Goal: Task Accomplishment & Management: Use online tool/utility

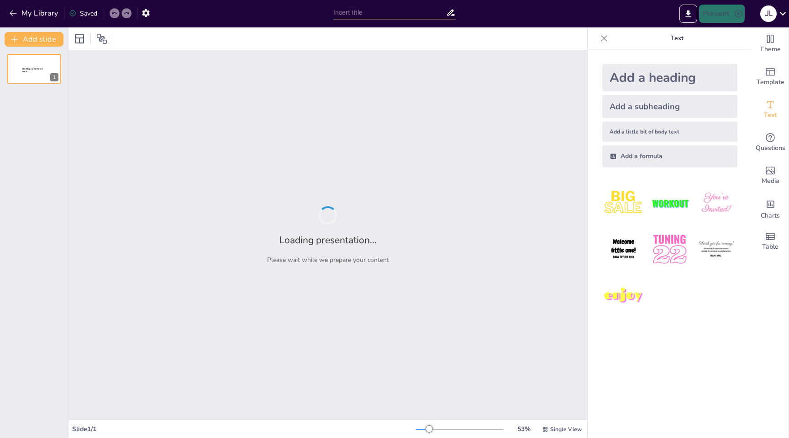
type input "The Push to Explore: Everyday Challenges of [DEMOGRAPHIC_DATA] in the 15th Cent…"
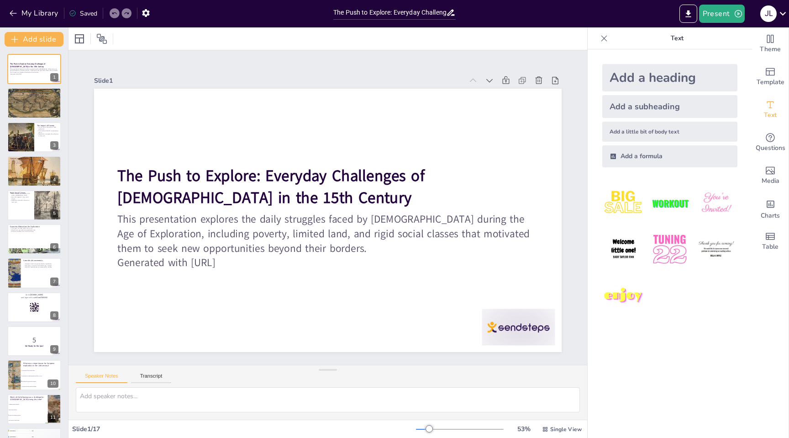
checkbox input "true"
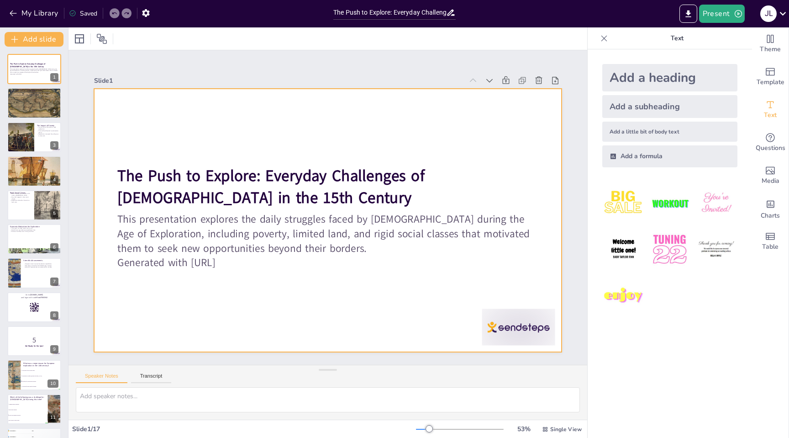
checkbox input "true"
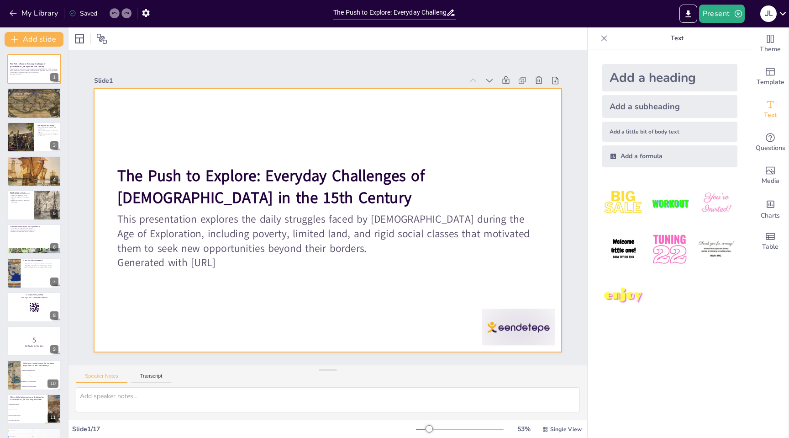
checkbox input "true"
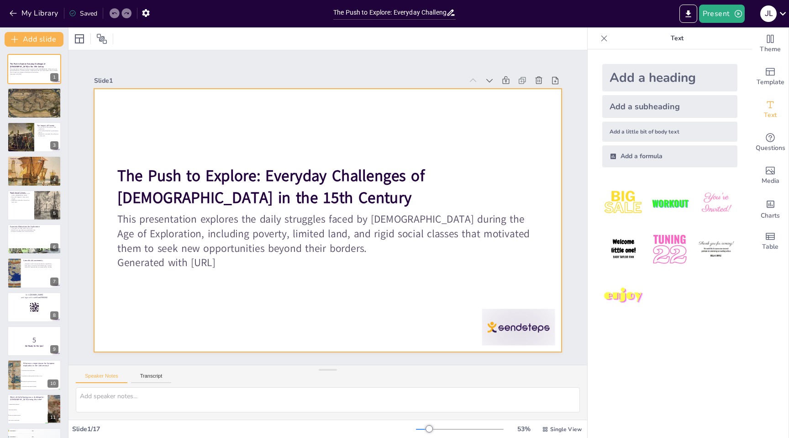
checkbox input "true"
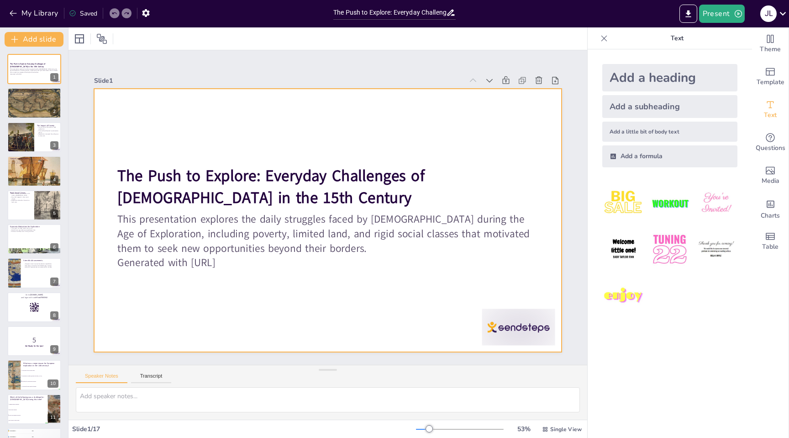
checkbox input "true"
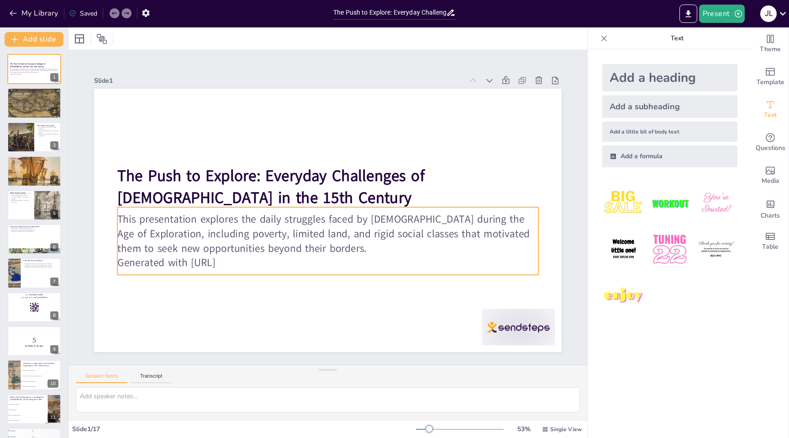
checkbox input "true"
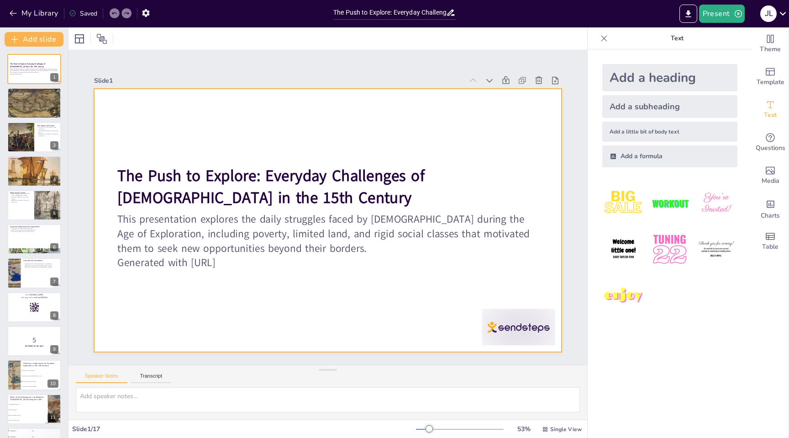
checkbox input "true"
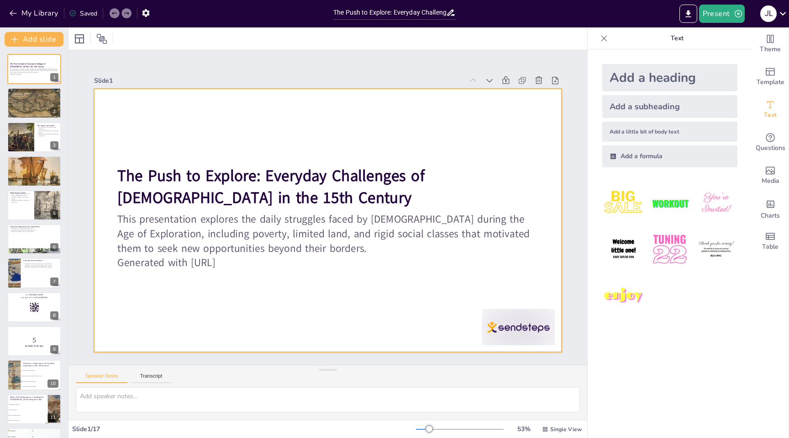
checkbox input "true"
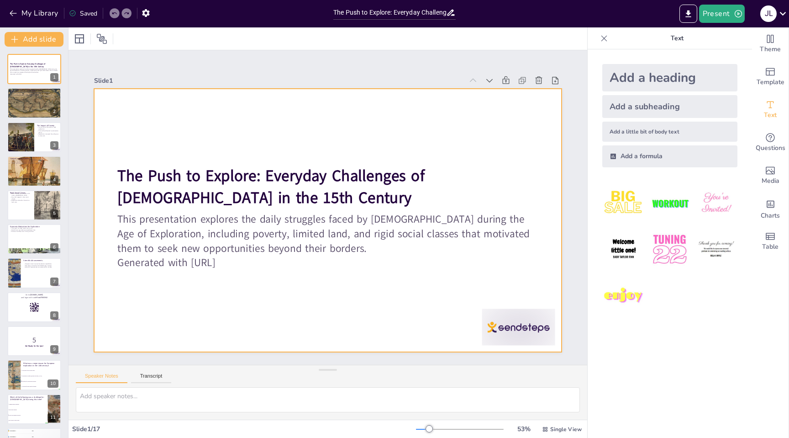
checkbox input "true"
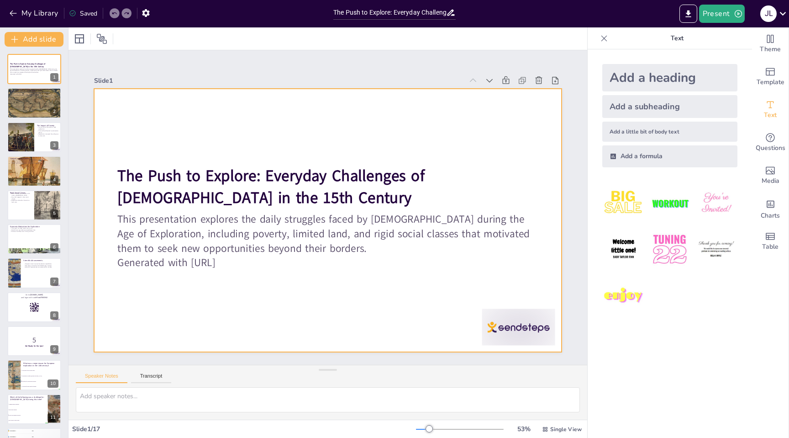
checkbox input "true"
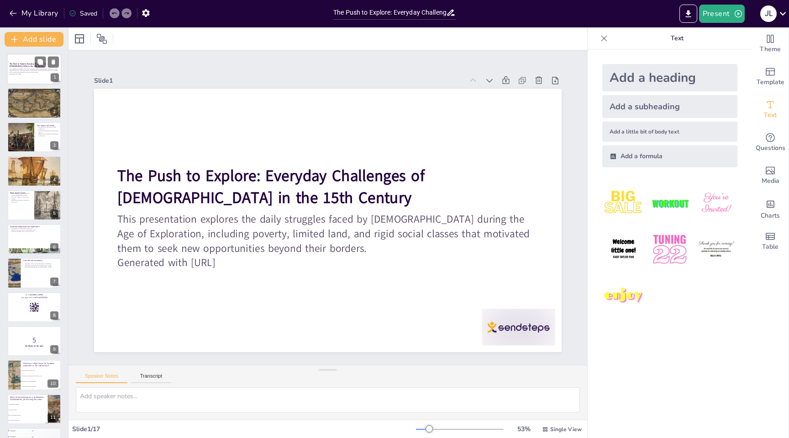
checkbox input "true"
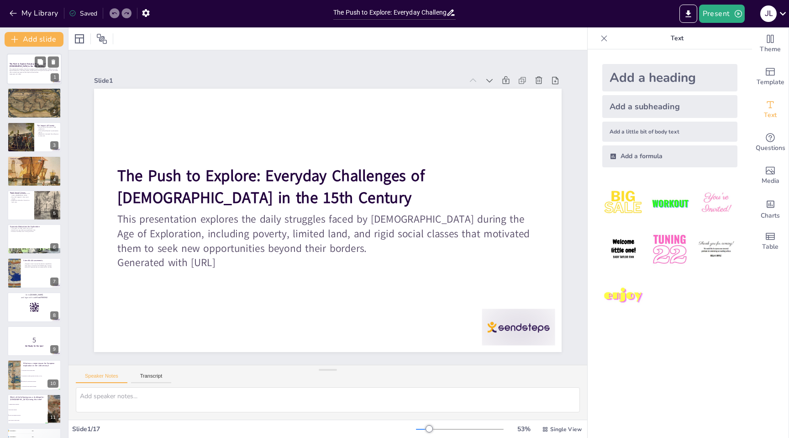
checkbox input "true"
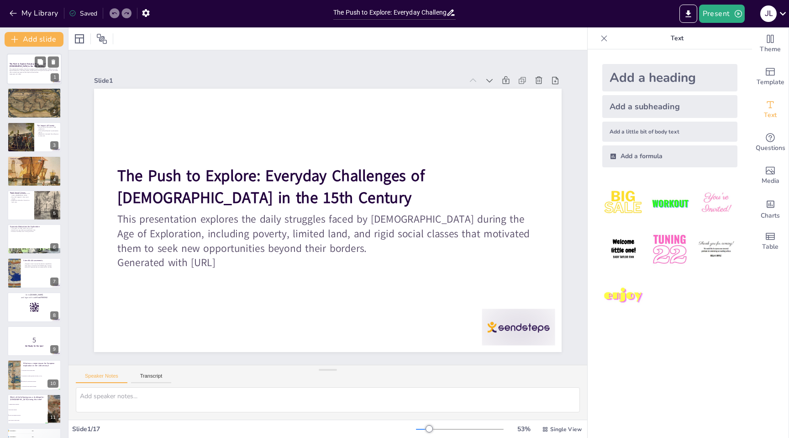
checkbox input "true"
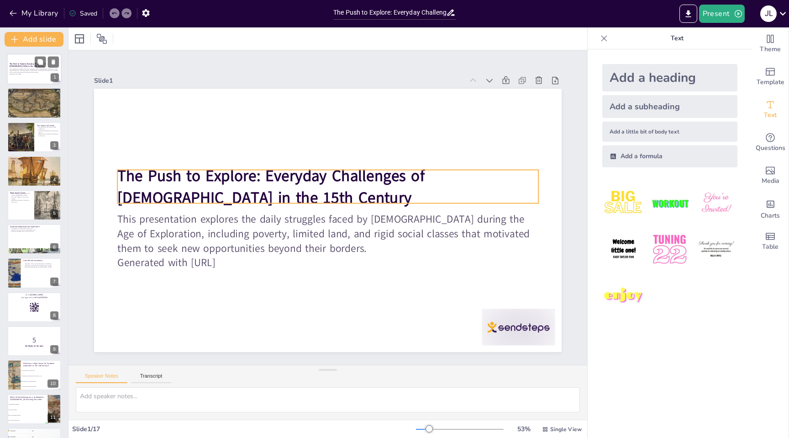
checkbox input "true"
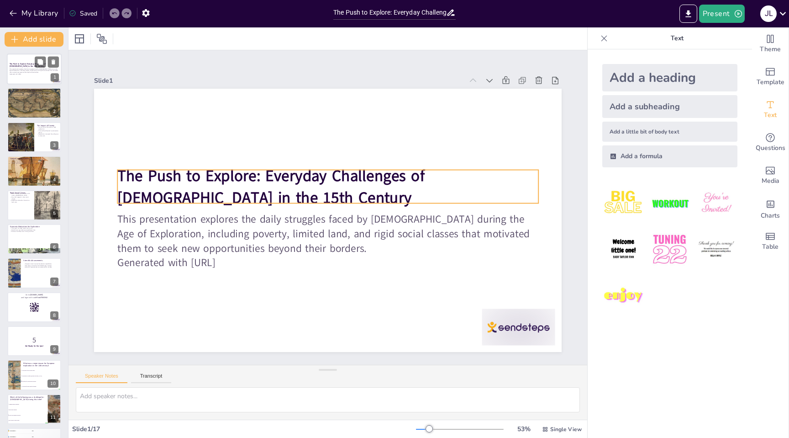
checkbox input "true"
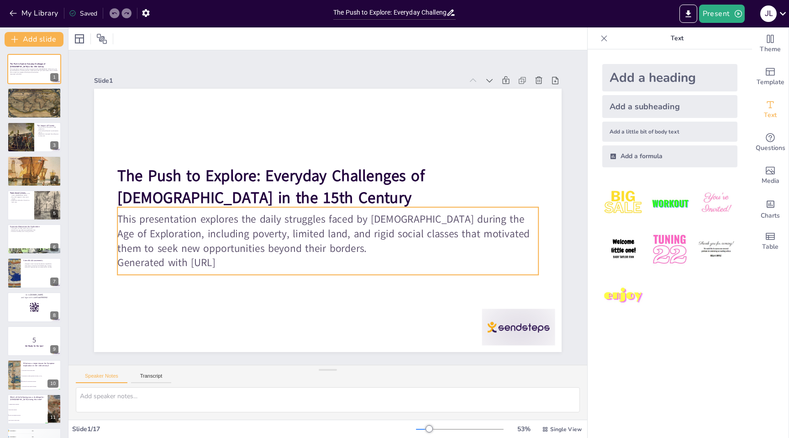
checkbox input "true"
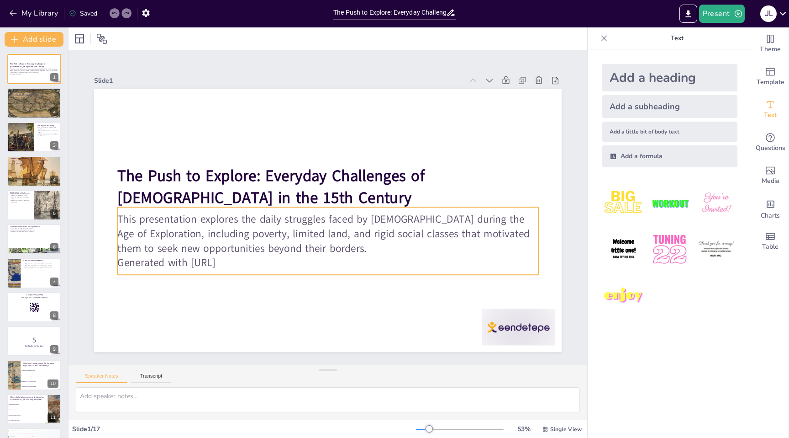
checkbox input "true"
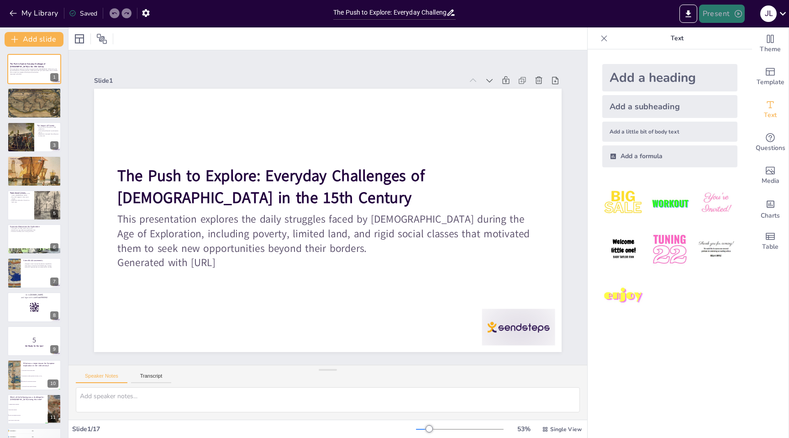
click at [733, 8] on button "Present" at bounding box center [722, 14] width 46 height 18
click at [733, 34] on li "Preview presentation" at bounding box center [736, 33] width 72 height 15
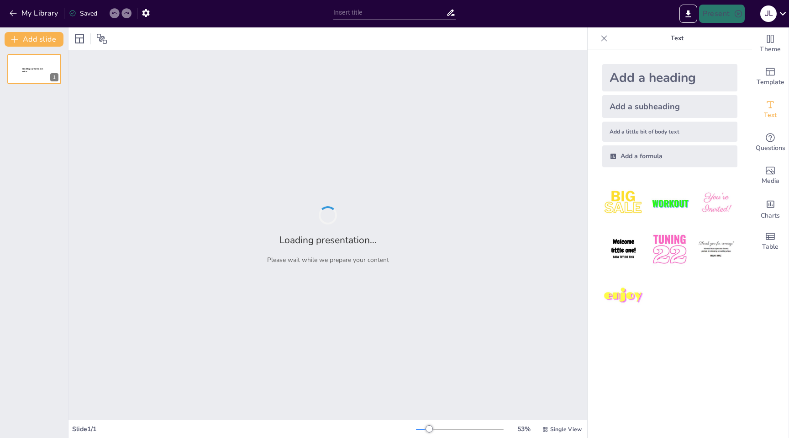
type input "The Push to Explore: Everyday Challenges of Europeans in the 15th Century"
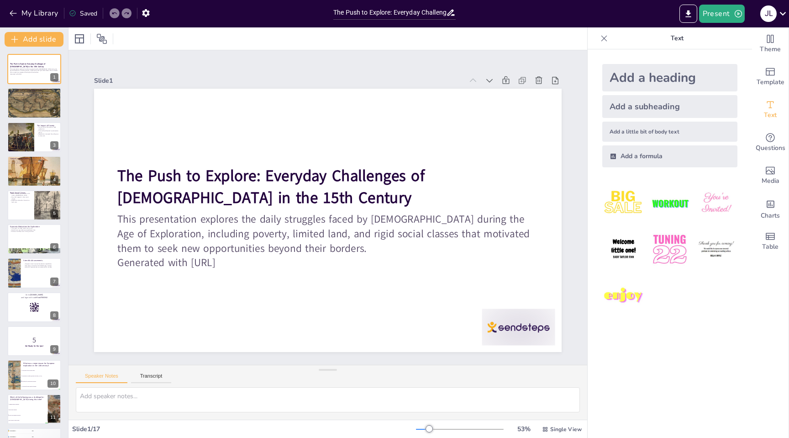
checkbox input "true"
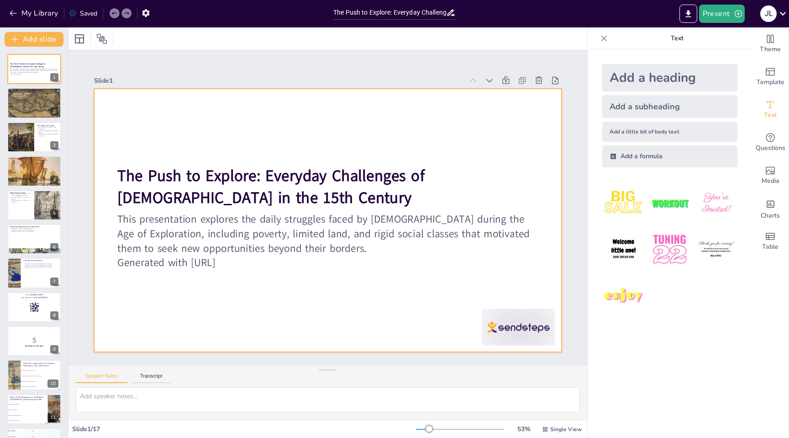
checkbox input "true"
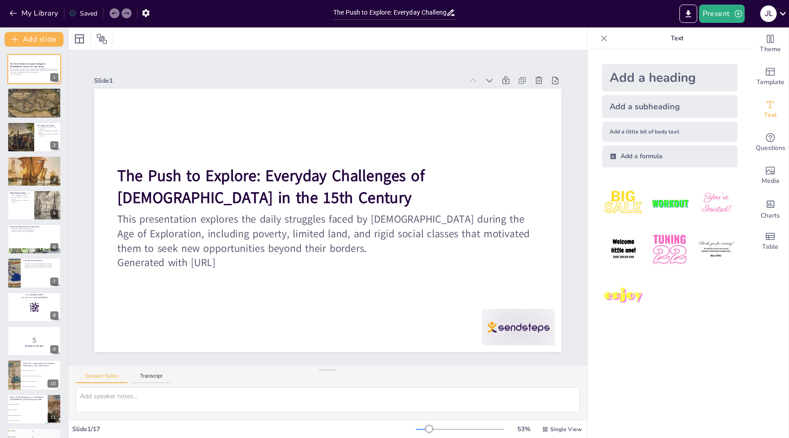
checkbox input "true"
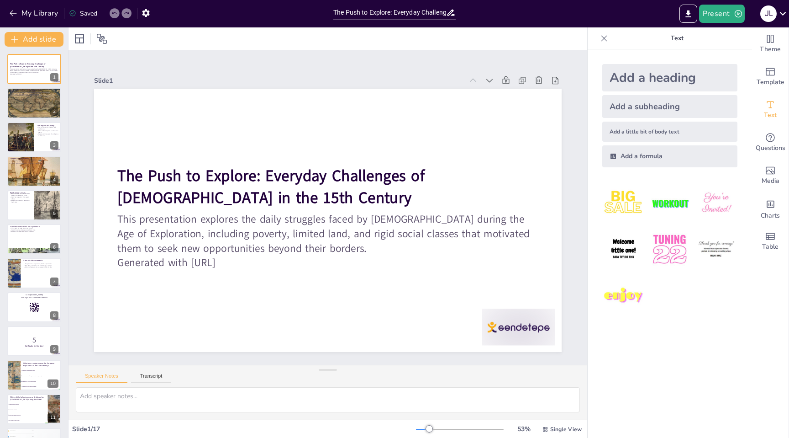
checkbox input "true"
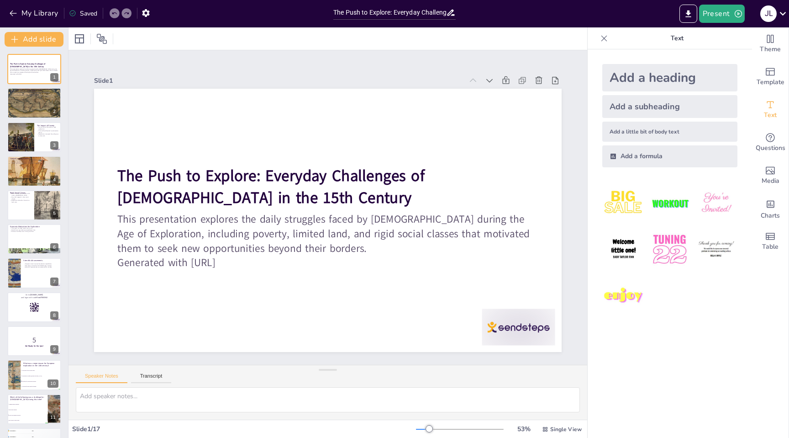
checkbox input "true"
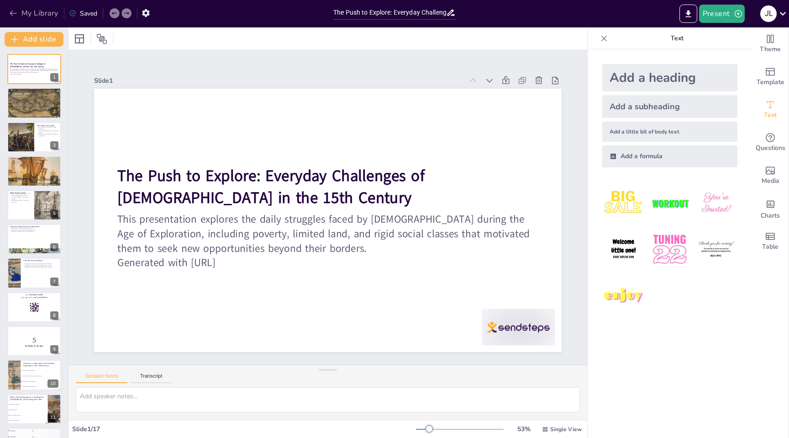
click at [17, 13] on icon "button" at bounding box center [13, 13] width 9 height 9
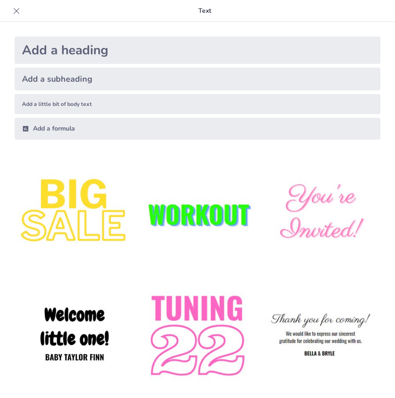
type input "Exploring Human Migration Theories: From the Bering Land Bridge to Coastal Rout…"
